Goal: Find specific page/section: Find specific page/section

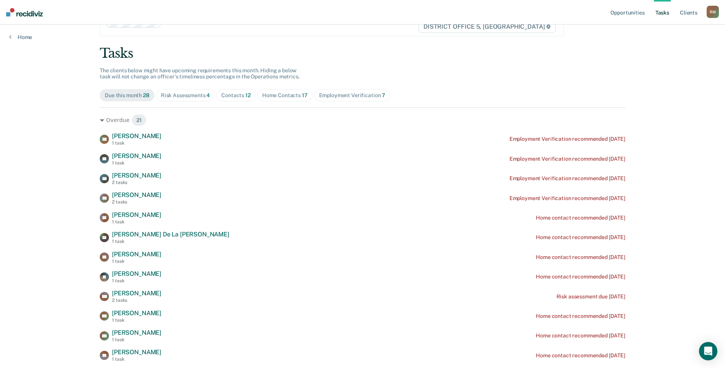
scroll to position [76, 0]
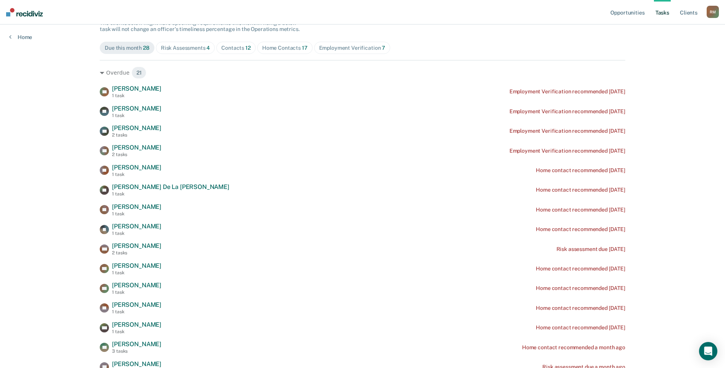
click at [235, 43] on span "Contacts 12" at bounding box center [235, 48] width 39 height 12
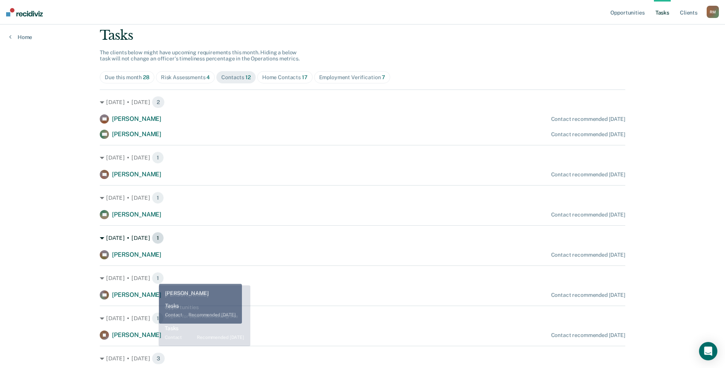
scroll to position [0, 0]
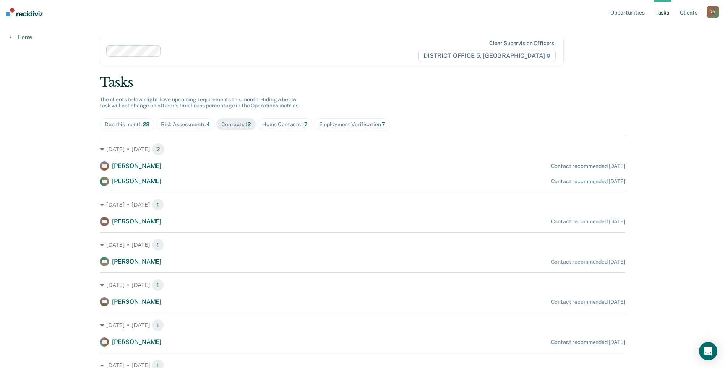
click at [279, 124] on div "Home Contacts 17" at bounding box center [285, 124] width 46 height 7
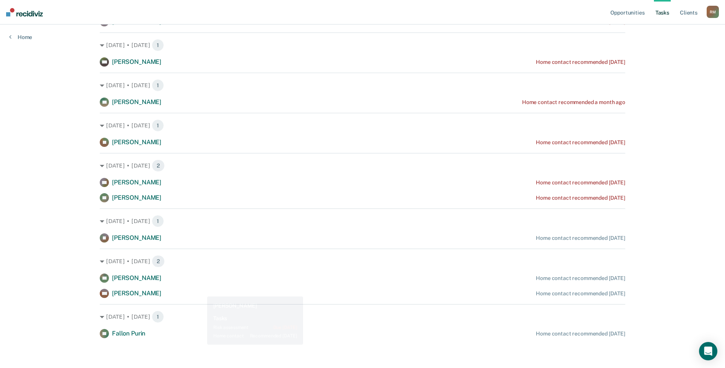
scroll to position [426, 0]
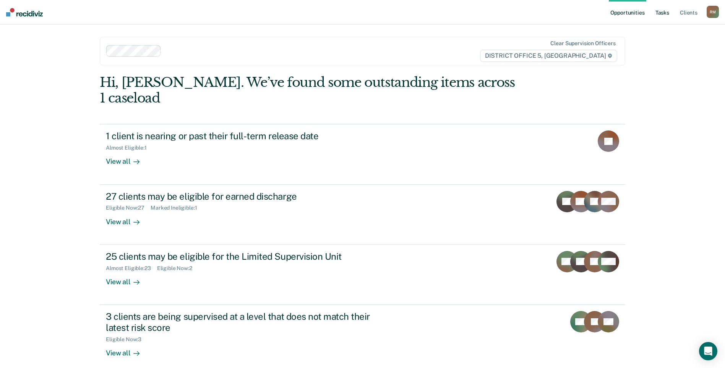
click at [664, 12] on link "Tasks" at bounding box center [662, 12] width 17 height 24
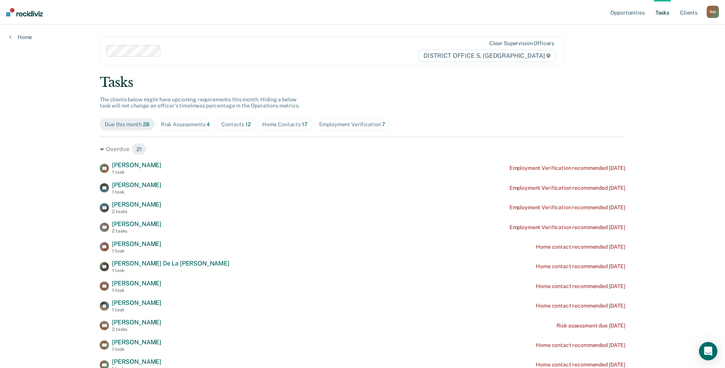
click at [235, 123] on div "Contacts 12" at bounding box center [235, 124] width 29 height 7
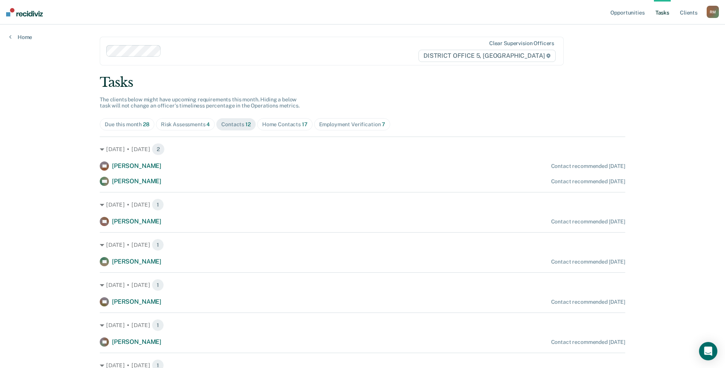
click at [269, 123] on div "Home Contacts 17" at bounding box center [285, 124] width 46 height 7
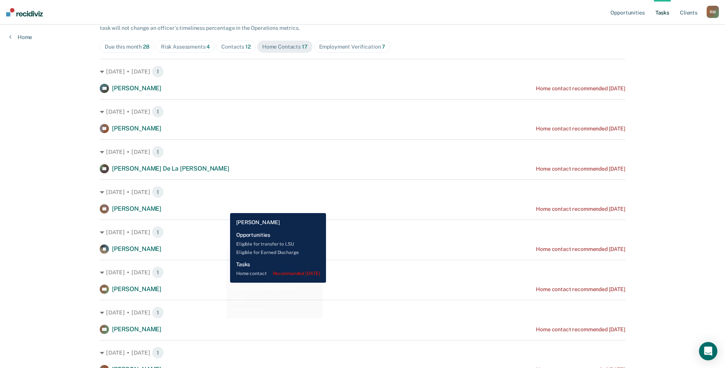
scroll to position [5, 0]
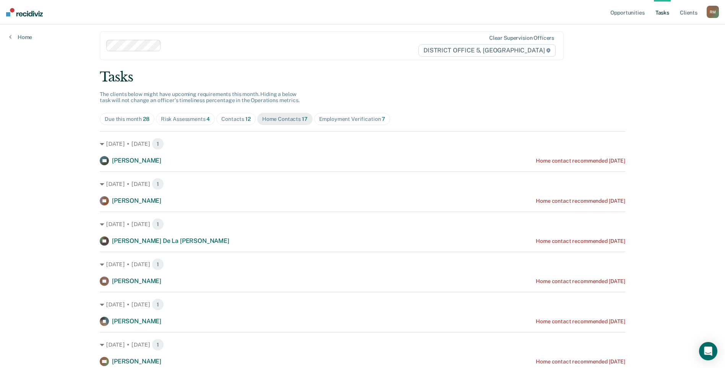
click at [229, 118] on div "Contacts 12" at bounding box center [235, 119] width 29 height 7
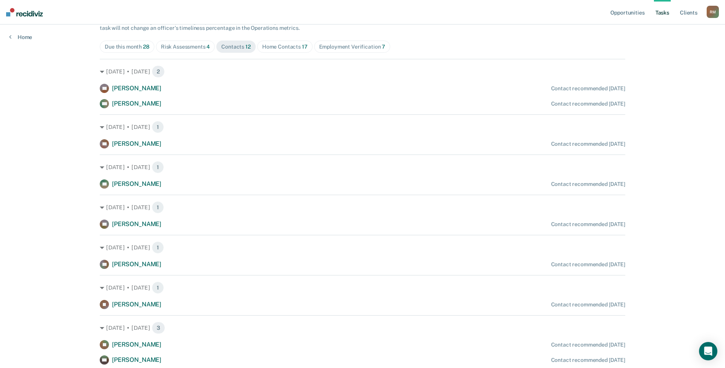
scroll to position [0, 0]
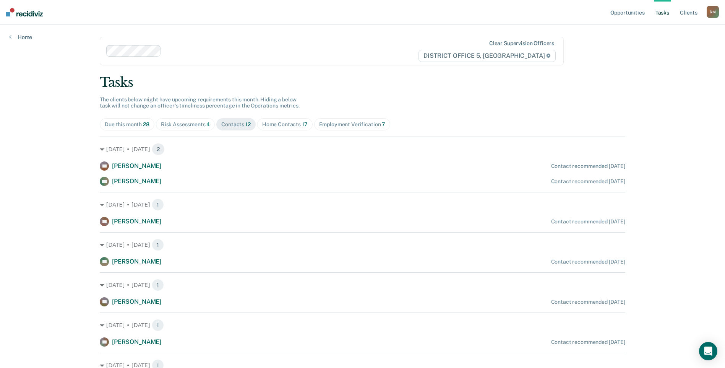
click at [121, 127] on div "Due this month 28" at bounding box center [127, 124] width 45 height 7
